Goal: Information Seeking & Learning: Learn about a topic

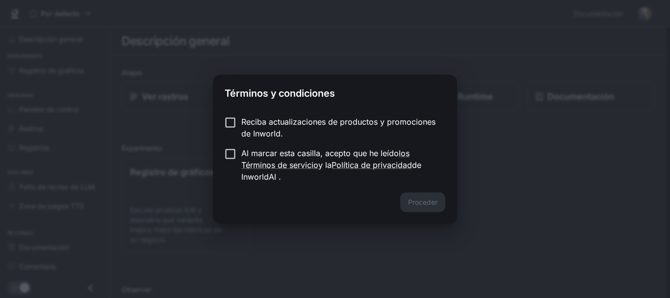
click at [228, 162] on label "Al marcar esta casilla, acepto que he leído los Términos de servicio y la Polít…" at bounding box center [328, 164] width 218 height 35
click at [420, 204] on font "Proceder" at bounding box center [422, 202] width 29 height 8
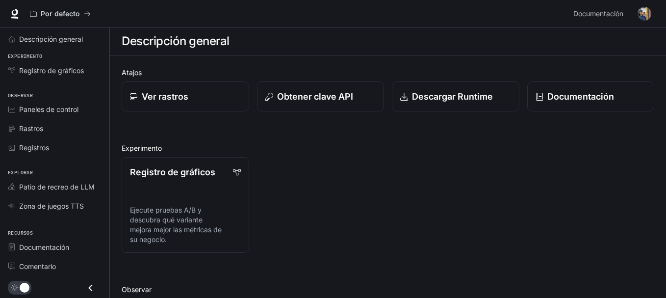
click at [358, 211] on div "Registro de gráficos Ejecute pruebas A/B y descubra qué variante mejora mejor l…" at bounding box center [384, 200] width 540 height 103
click at [86, 43] on div "Descripción general" at bounding box center [60, 39] width 82 height 10
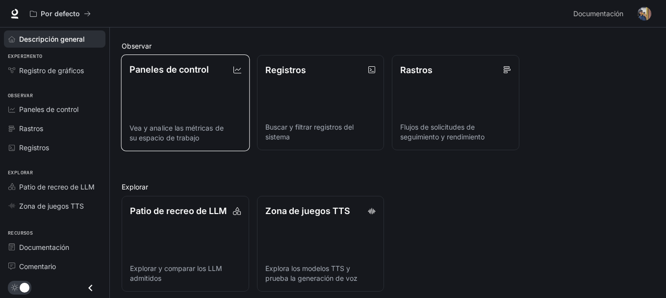
scroll to position [249, 0]
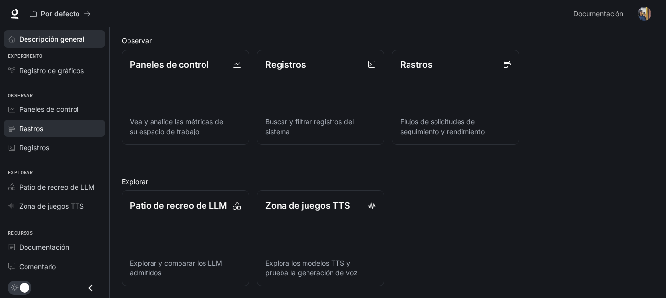
click at [53, 137] on link "Rastros" at bounding box center [55, 128] width 102 height 17
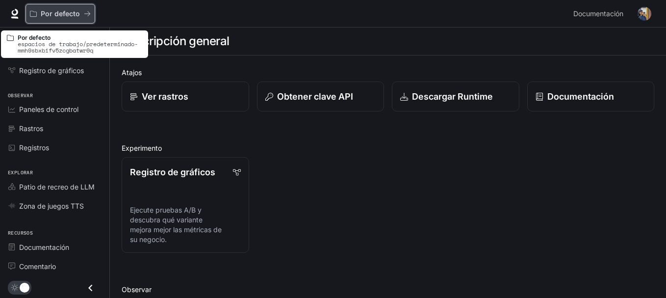
click at [39, 14] on div "Por defecto" at bounding box center [57, 14] width 54 height 8
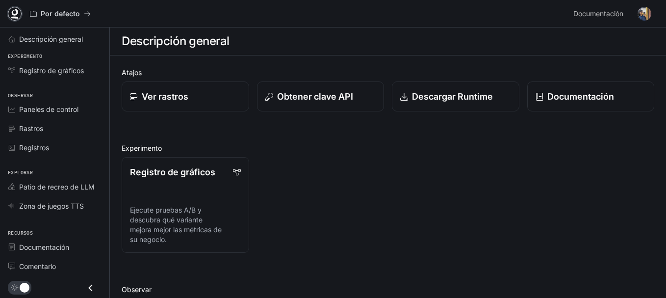
click at [15, 15] on icon at bounding box center [15, 12] width 6 height 7
click at [49, 204] on font "Zona de juegos TTS" at bounding box center [51, 206] width 65 height 8
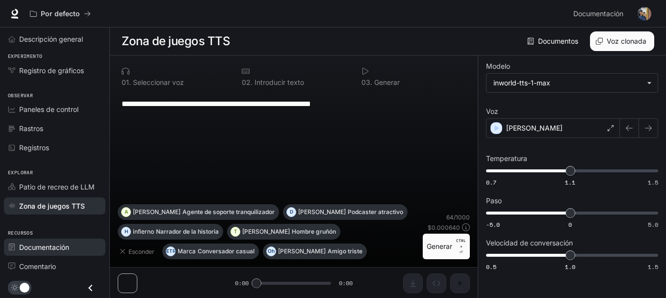
click at [54, 245] on font "Documentación" at bounding box center [44, 247] width 50 height 8
click at [605, 9] on font "Documentación" at bounding box center [598, 13] width 50 height 8
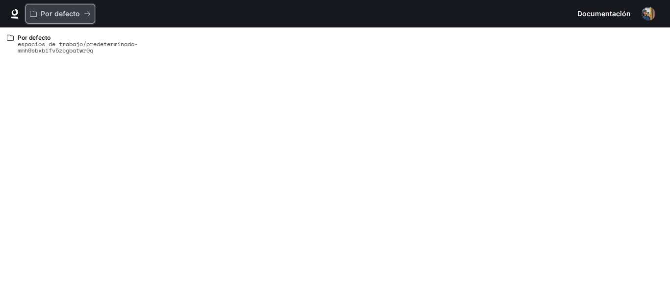
click at [80, 10] on div "Por defecto" at bounding box center [57, 14] width 54 height 8
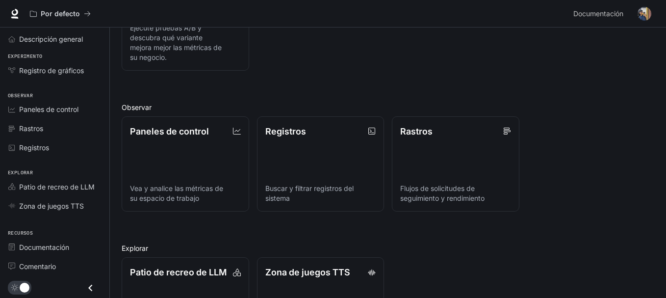
scroll to position [249, 0]
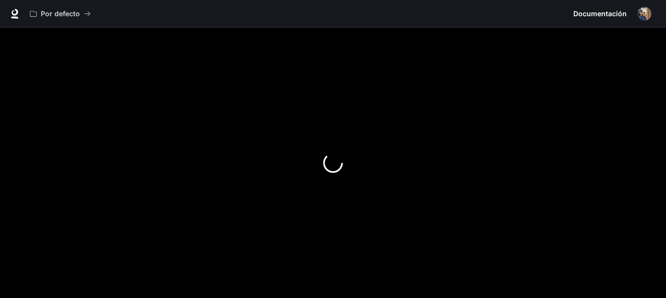
click at [261, 147] on div at bounding box center [333, 162] width 666 height 270
